Goal: Task Accomplishment & Management: Complete application form

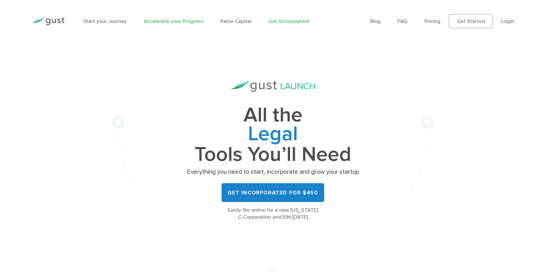
click at [171, 21] on link "Accelerate your Progress" at bounding box center [174, 21] width 60 height 6
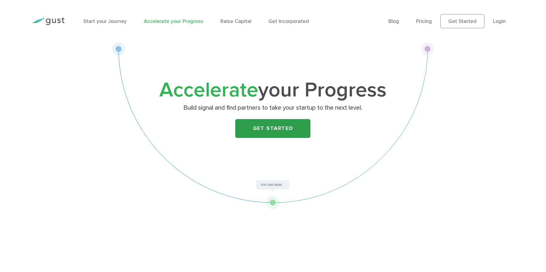
click at [270, 130] on link "Get Started" at bounding box center [273, 128] width 75 height 19
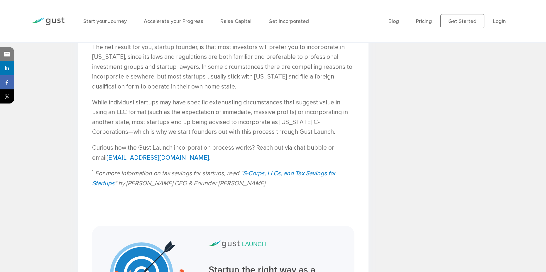
scroll to position [1156, 0]
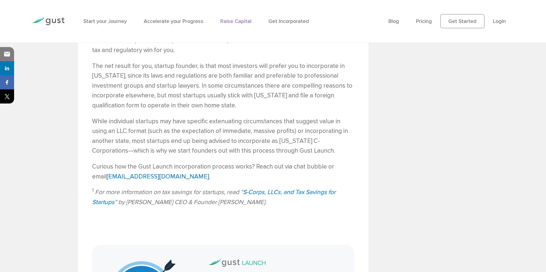
click at [233, 21] on link "Raise Capital" at bounding box center [236, 21] width 31 height 6
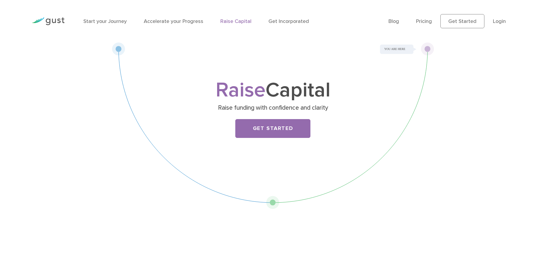
click at [260, 127] on link "Get Started" at bounding box center [273, 128] width 75 height 19
